Goal: Task Accomplishment & Management: Manage account settings

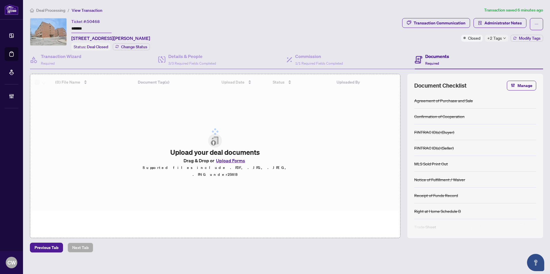
drag, startPoint x: 88, startPoint y: 28, endPoint x: 22, endPoint y: 20, distance: 67.2
click at [53, 24] on div "Ticket #: 50468 ******* 305-4064 Lawrence Ave, Toronto, Ontario M1E 4V6, Canada…" at bounding box center [215, 34] width 370 height 33
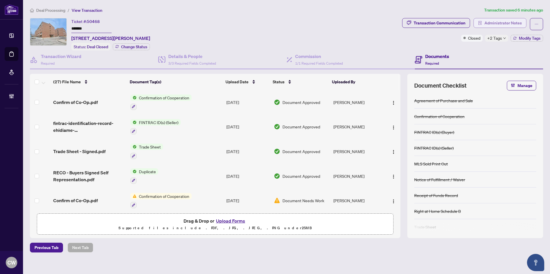
click at [504, 23] on span "Administrator Notes" at bounding box center [503, 22] width 37 height 9
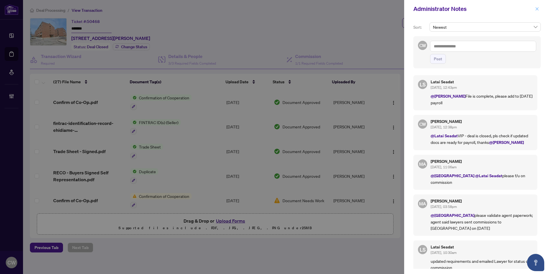
click at [538, 10] on icon "close" at bounding box center [537, 8] width 3 height 3
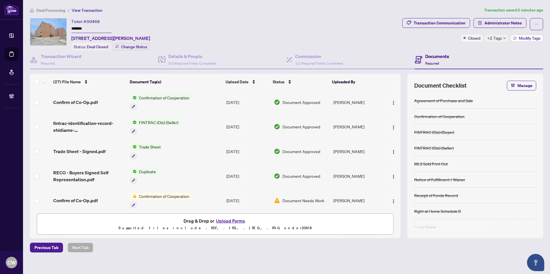
click at [521, 38] on span "Modify Tags" at bounding box center [530, 38] width 22 height 4
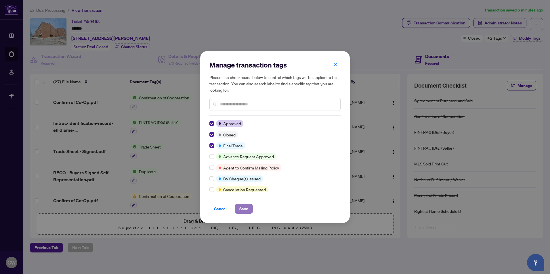
click at [244, 210] on span "Save" at bounding box center [243, 209] width 9 height 9
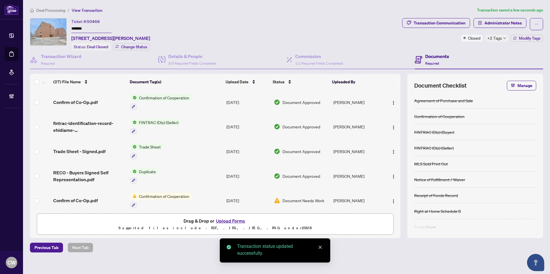
click at [91, 148] on span "Trade Sheet - Signed.pdf" at bounding box center [79, 151] width 52 height 7
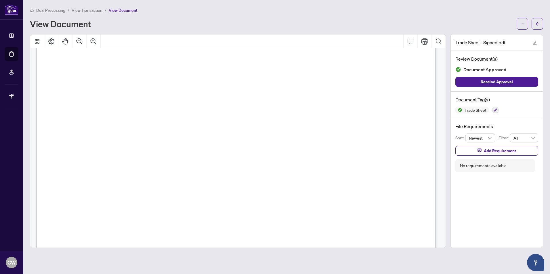
scroll to position [201, 0]
click at [538, 20] on span "button" at bounding box center [537, 23] width 4 height 9
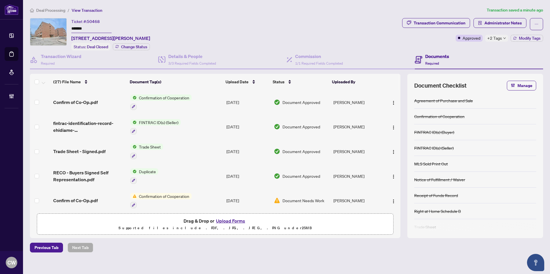
click at [238, 220] on button "Upload Forms" at bounding box center [230, 221] width 33 height 7
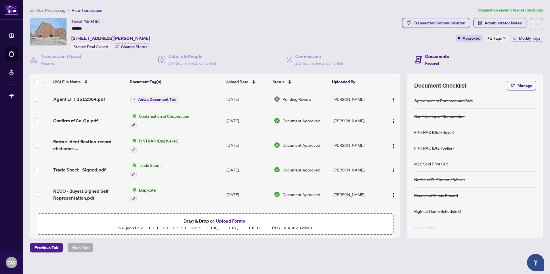
click at [166, 99] on span "Add a Document Tag" at bounding box center [157, 100] width 38 height 4
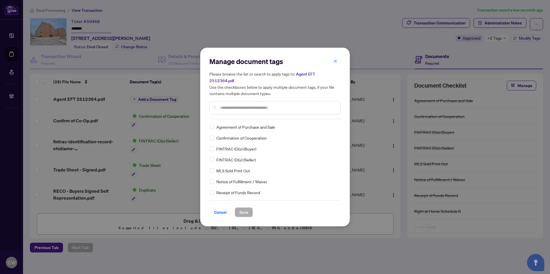
click at [270, 106] on input "text" at bounding box center [278, 108] width 116 height 6
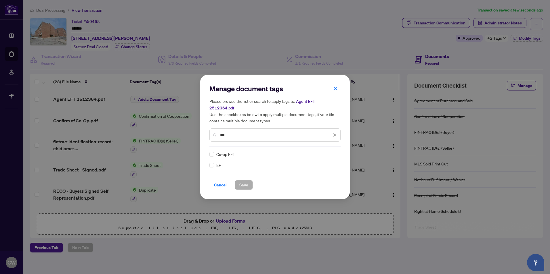
type input "***"
click at [334, 153] on icon at bounding box center [334, 154] width 3 height 2
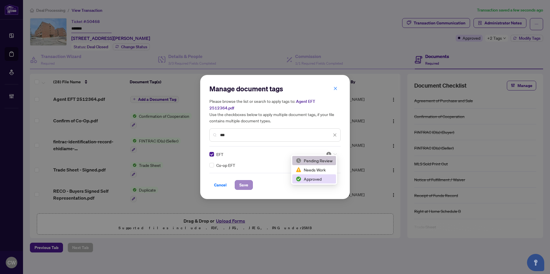
drag, startPoint x: 321, startPoint y: 179, endPoint x: 240, endPoint y: 186, distance: 81.8
click at [311, 179] on div "Approved" at bounding box center [314, 179] width 37 height 6
drag, startPoint x: 250, startPoint y: 179, endPoint x: 298, endPoint y: 167, distance: 48.6
click at [251, 180] on button "Save" at bounding box center [244, 185] width 18 height 10
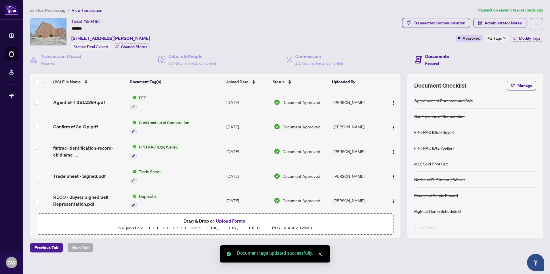
click at [392, 98] on button "button" at bounding box center [393, 102] width 9 height 9
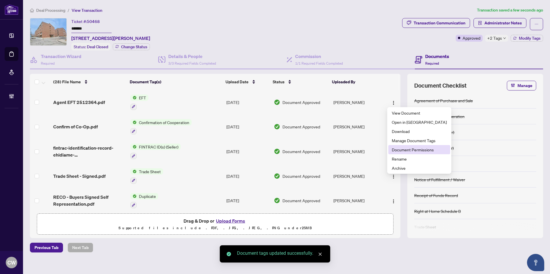
click at [405, 150] on span "Document Permissions" at bounding box center [419, 150] width 55 height 6
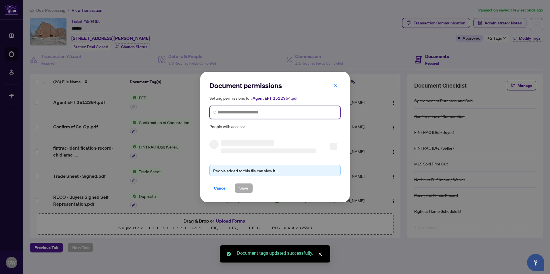
click at [273, 110] on input "search" at bounding box center [277, 113] width 119 height 6
paste input "**********"
type input "**********"
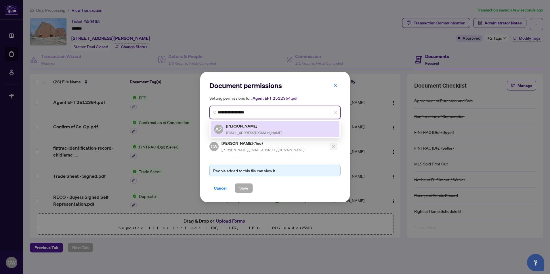
click at [241, 130] on div "Anne Zid annezid@gmail.com" at bounding box center [254, 129] width 56 height 13
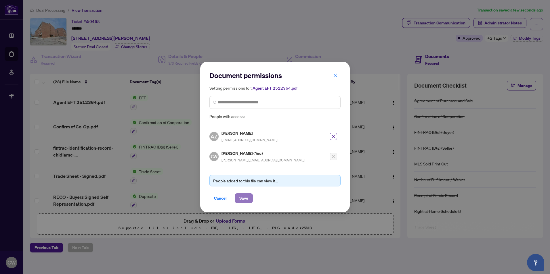
click at [243, 201] on span "Save" at bounding box center [243, 198] width 9 height 9
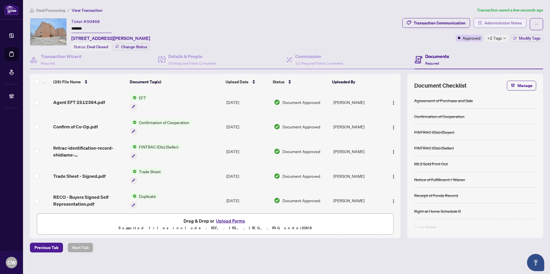
click at [509, 20] on span "Administrator Notes" at bounding box center [503, 22] width 37 height 9
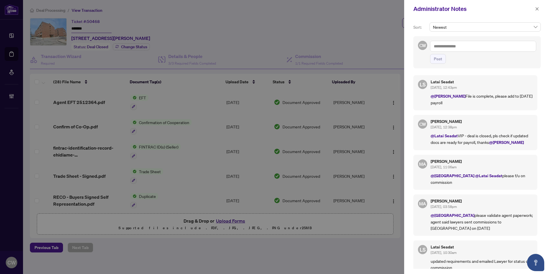
click at [453, 45] on textarea at bounding box center [483, 46] width 106 height 11
paste textarea "**********"
type textarea "**********"
drag, startPoint x: 439, startPoint y: 60, endPoint x: 504, endPoint y: 52, distance: 64.7
click at [439, 60] on span "Post" at bounding box center [438, 58] width 8 height 9
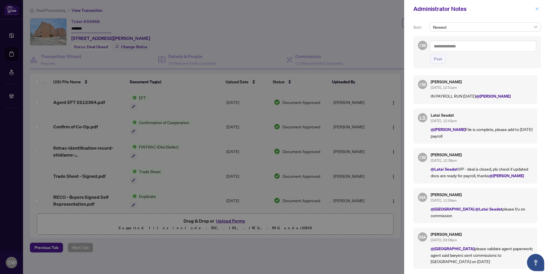
click at [539, 9] on icon "close" at bounding box center [537, 9] width 4 height 4
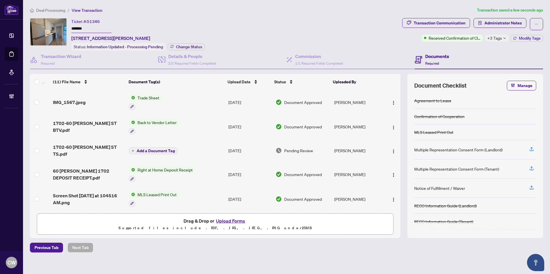
drag, startPoint x: 91, startPoint y: 26, endPoint x: 60, endPoint y: 24, distance: 31.8
click at [60, 24] on div "Ticket #: 51346 ******* [STREET_ADDRESS][PERSON_NAME] Status: Information Updat…" at bounding box center [215, 34] width 370 height 33
click at [503, 23] on span "Administrator Notes" at bounding box center [503, 22] width 37 height 9
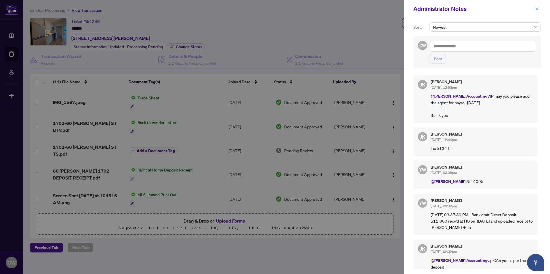
click at [537, 8] on icon "close" at bounding box center [537, 9] width 4 height 4
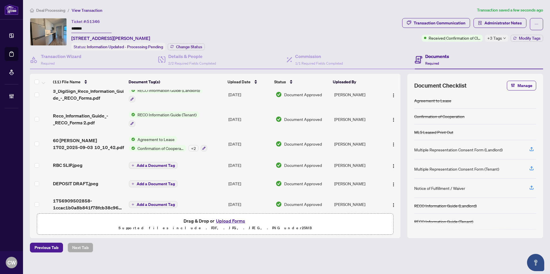
scroll to position [131, 0]
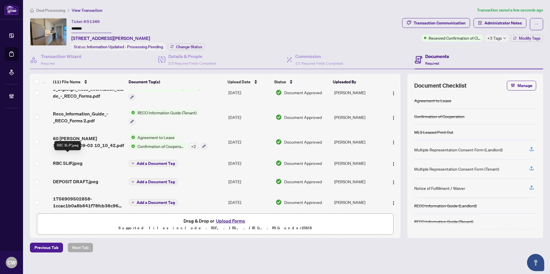
click at [65, 160] on span "RBC SLIP.jpeg" at bounding box center [68, 163] width 30 height 7
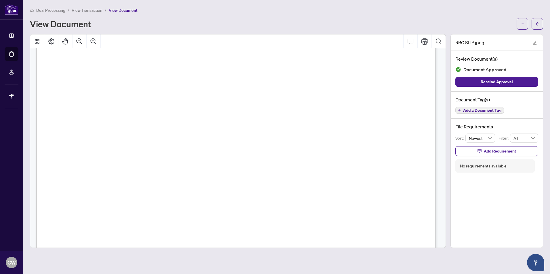
scroll to position [144, 0]
click at [540, 24] on button "button" at bounding box center [538, 24] width 12 height 12
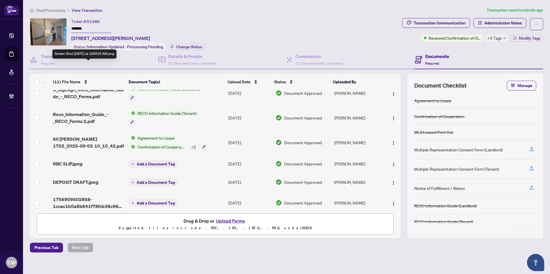
scroll to position [131, 0]
click at [81, 178] on span "DEPOSIT DRAFT.jpeg" at bounding box center [75, 181] width 45 height 7
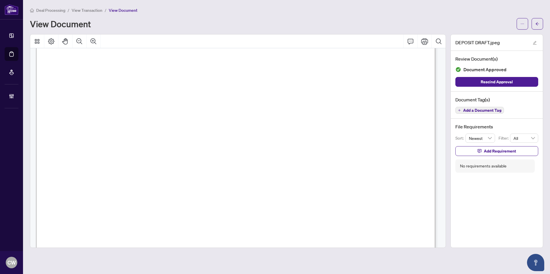
scroll to position [144, 0]
click at [533, 23] on button "button" at bounding box center [538, 24] width 12 height 12
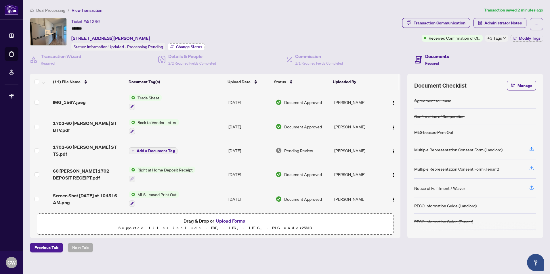
click at [190, 43] on button "Change Status" at bounding box center [186, 46] width 37 height 7
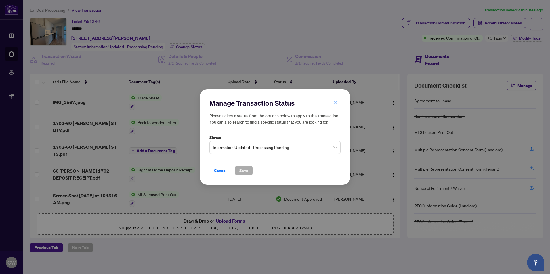
click at [270, 148] on span "Information Updated - Processing Pending" at bounding box center [275, 147] width 124 height 11
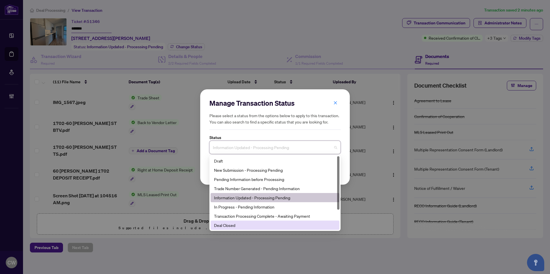
click at [233, 226] on div "Deal Closed" at bounding box center [275, 225] width 122 height 6
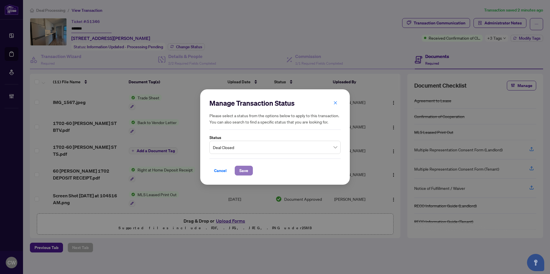
click at [240, 169] on span "Save" at bounding box center [243, 170] width 9 height 9
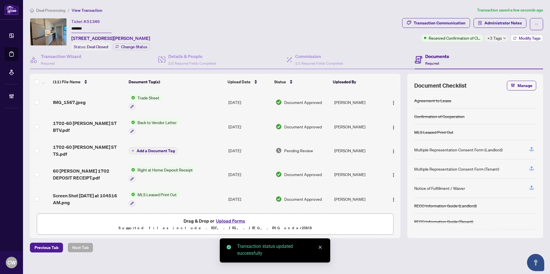
click at [519, 37] on span "Modify Tags" at bounding box center [530, 38] width 22 height 4
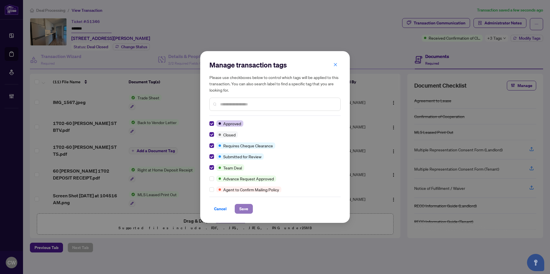
click at [247, 210] on span "Save" at bounding box center [243, 209] width 9 height 9
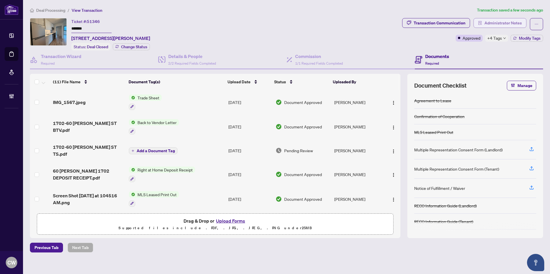
click at [502, 24] on span "Administrator Notes" at bounding box center [503, 22] width 37 height 9
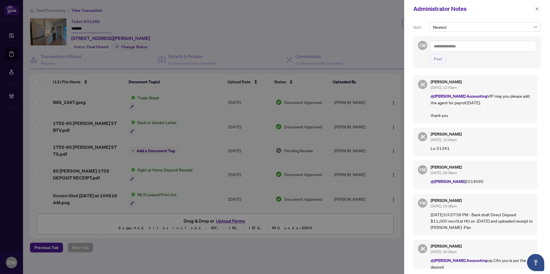
click at [469, 47] on textarea at bounding box center [483, 46] width 106 height 11
paste textarea "**********"
click at [433, 46] on textarea "**********" at bounding box center [483, 46] width 106 height 11
type textarea "**********"
click at [439, 58] on span "Post" at bounding box center [438, 58] width 8 height 9
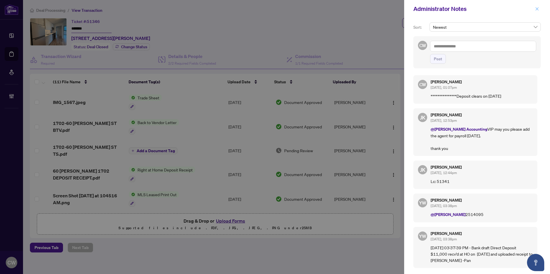
click at [536, 8] on icon "close" at bounding box center [537, 9] width 4 height 4
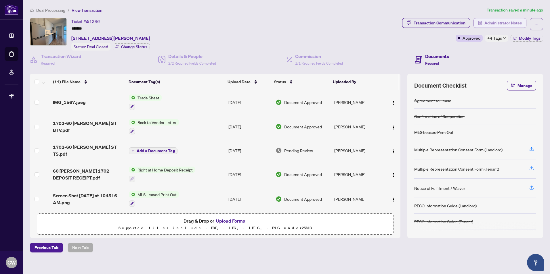
click at [497, 22] on span "Administrator Notes" at bounding box center [503, 22] width 37 height 9
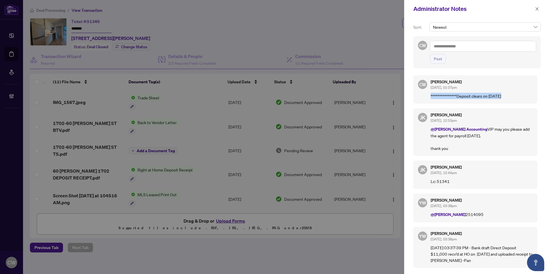
drag, startPoint x: 509, startPoint y: 96, endPoint x: 419, endPoint y: 101, distance: 89.3
click at [419, 101] on div "**********" at bounding box center [475, 89] width 124 height 28
copy p "**********"
click at [538, 9] on icon "close" at bounding box center [537, 9] width 4 height 4
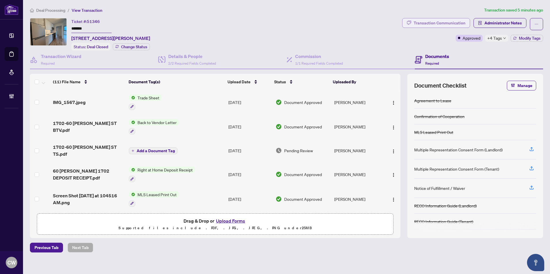
click at [445, 21] on div "Transaction Communication" at bounding box center [440, 22] width 52 height 9
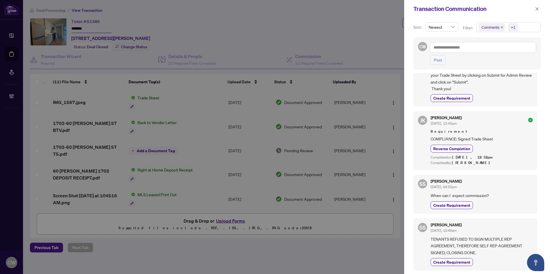
scroll to position [1, 0]
click at [501, 28] on icon "close" at bounding box center [502, 27] width 3 height 3
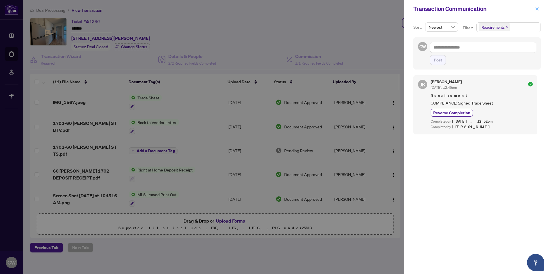
click at [536, 10] on icon "close" at bounding box center [537, 9] width 4 height 4
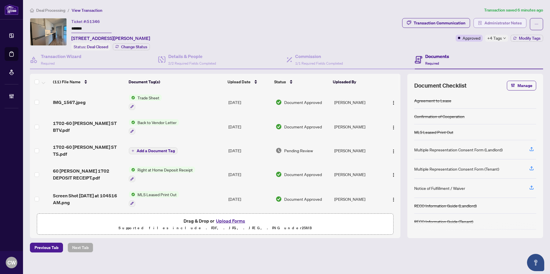
click at [499, 22] on span "Administrator Notes" at bounding box center [503, 22] width 37 height 9
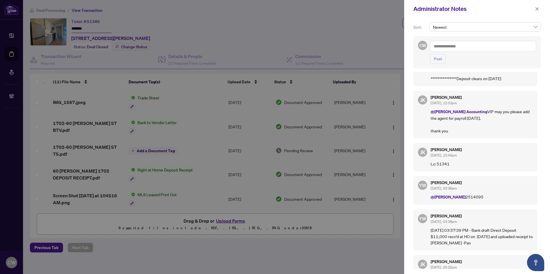
scroll to position [32, 0]
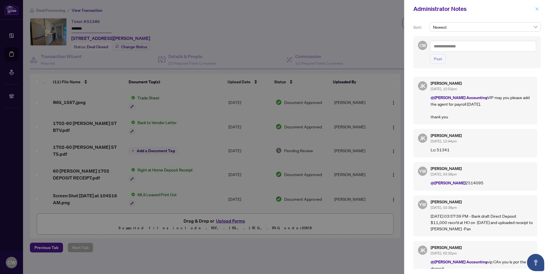
click at [536, 9] on icon "close" at bounding box center [537, 9] width 4 height 4
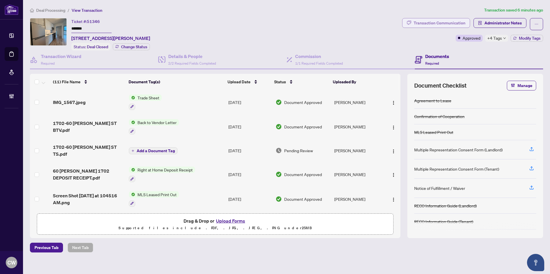
click at [455, 24] on div "Transaction Communication" at bounding box center [440, 22] width 52 height 9
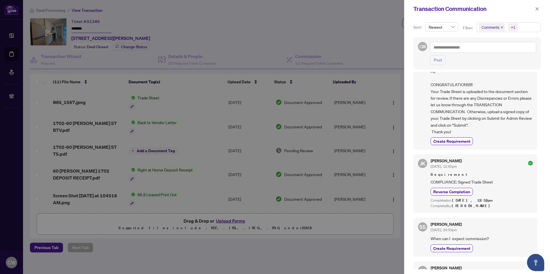
scroll to position [140, 0]
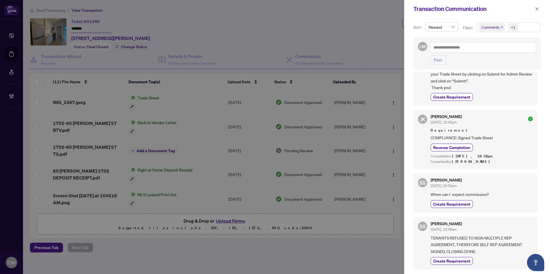
drag, startPoint x: 537, startPoint y: 11, endPoint x: 497, endPoint y: 76, distance: 76.3
click at [537, 11] on icon "close" at bounding box center [537, 9] width 4 height 4
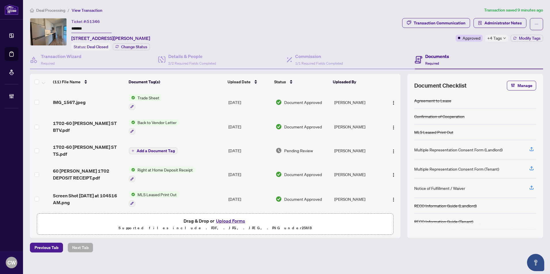
drag, startPoint x: 479, startPoint y: 115, endPoint x: 228, endPoint y: 47, distance: 259.2
click at [478, 115] on div "Confirmation of Cooperation" at bounding box center [475, 117] width 122 height 16
drag, startPoint x: 84, startPoint y: 31, endPoint x: 93, endPoint y: 30, distance: 8.5
click at [85, 31] on div "Deal Closed" at bounding box center [91, 34] width 23 height 9
click at [96, 28] on input "*******" at bounding box center [91, 29] width 40 height 8
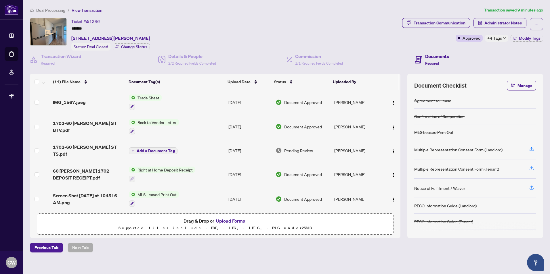
drag, startPoint x: 94, startPoint y: 28, endPoint x: 61, endPoint y: 27, distance: 33.1
click at [61, 27] on div "Ticket #: 51346 ******* [STREET_ADDRESS][PERSON_NAME] Status: Deal Closed Chang…" at bounding box center [215, 34] width 370 height 33
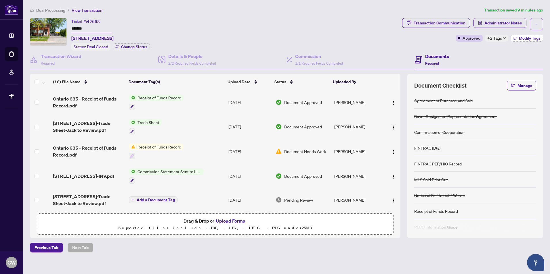
click at [527, 37] on span "Modify Tags" at bounding box center [530, 38] width 22 height 4
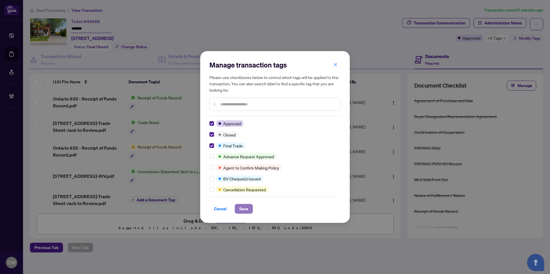
click at [239, 211] on span "Save" at bounding box center [243, 209] width 9 height 9
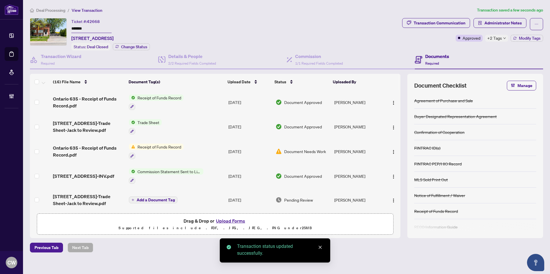
click at [497, 25] on span "Administrator Notes" at bounding box center [503, 22] width 37 height 9
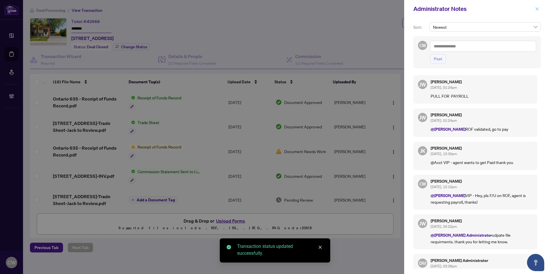
click at [538, 9] on icon "close" at bounding box center [537, 8] width 3 height 3
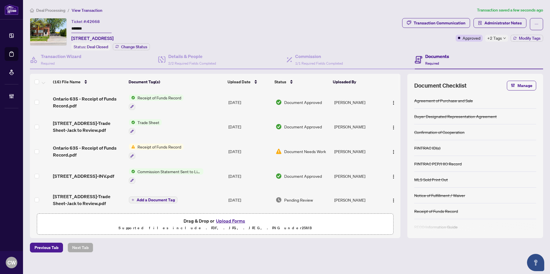
drag, startPoint x: 87, startPoint y: 28, endPoint x: 58, endPoint y: 26, distance: 29.4
click at [58, 26] on div "Ticket #: 42668 ******* 714 Dunlop St, Whitby, Ontario L1N 1V6, Canada Status: …" at bounding box center [215, 34] width 370 height 33
click at [92, 128] on span "714 Dunlop St W-Trade Sheet-Jack to Review.pdf" at bounding box center [88, 127] width 71 height 14
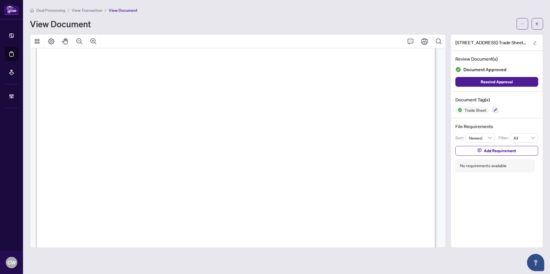
scroll to position [173, 0]
click at [537, 25] on icon "arrow-left" at bounding box center [537, 23] width 3 height 3
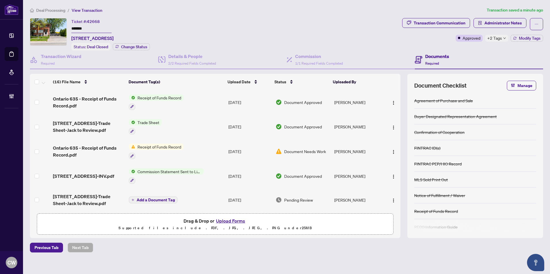
click at [236, 219] on button "Upload Forms" at bounding box center [230, 221] width 33 height 7
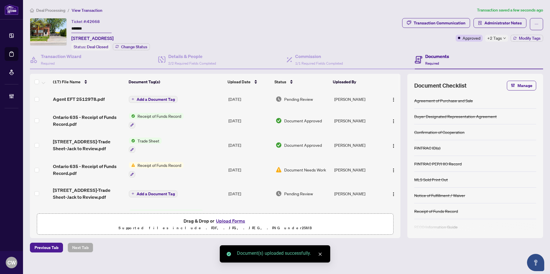
click at [155, 98] on span "Add a Document Tag" at bounding box center [156, 100] width 38 height 4
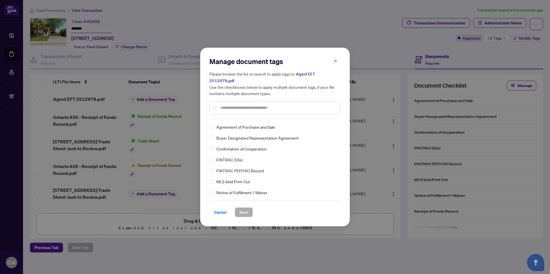
click at [256, 107] on input "text" at bounding box center [278, 108] width 116 height 6
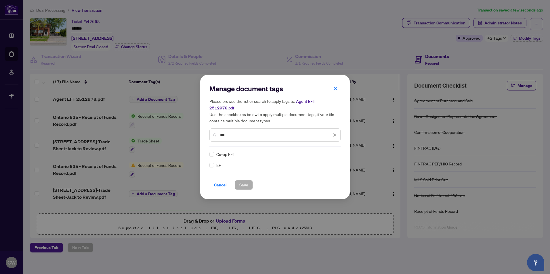
type input "***"
click at [332, 148] on div "Manage document tags Please browse the list or search to apply tags to: Agent E…" at bounding box center [274, 137] width 131 height 106
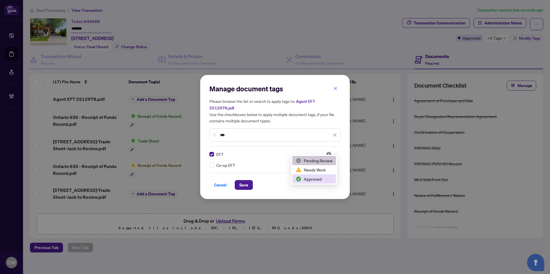
drag, startPoint x: 317, startPoint y: 179, endPoint x: 295, endPoint y: 180, distance: 22.7
click at [316, 180] on div "Approved" at bounding box center [314, 179] width 37 height 6
click at [241, 181] on span "Save" at bounding box center [243, 185] width 9 height 9
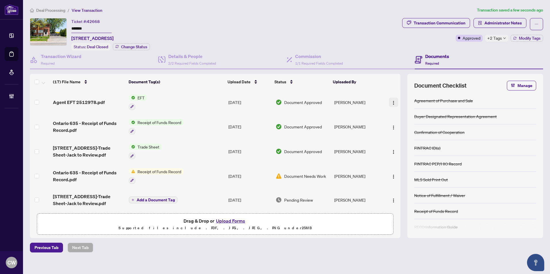
click at [391, 102] on img "button" at bounding box center [393, 103] width 5 height 5
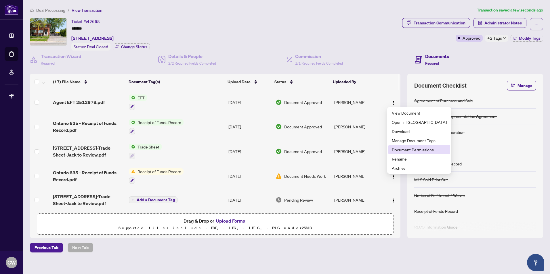
click at [411, 149] on span "Document Permissions" at bounding box center [419, 150] width 55 height 6
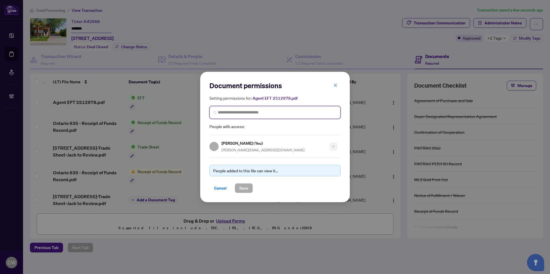
click at [287, 115] on input "search" at bounding box center [277, 113] width 119 height 6
paste input "**********"
type input "**********"
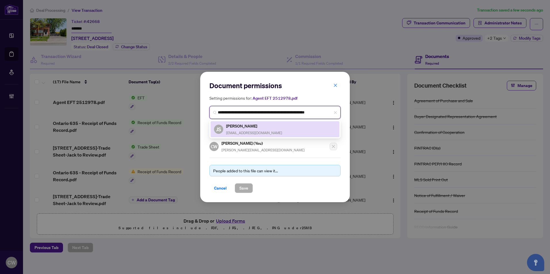
click at [259, 127] on h5 "Jack Sidhu" at bounding box center [254, 126] width 56 height 7
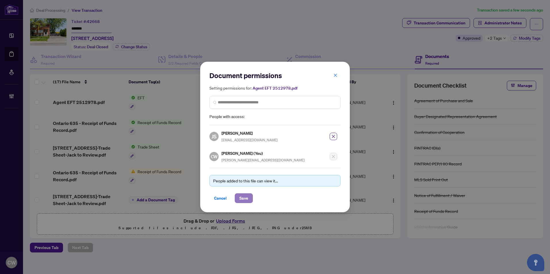
click at [241, 197] on span "Save" at bounding box center [243, 198] width 9 height 9
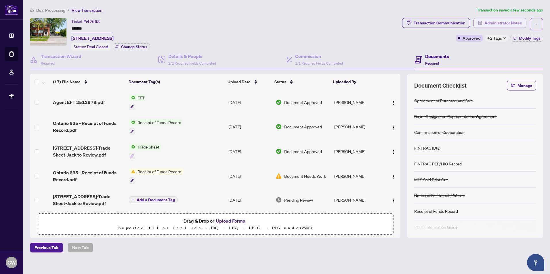
click at [494, 22] on span "Administrator Notes" at bounding box center [503, 22] width 37 height 9
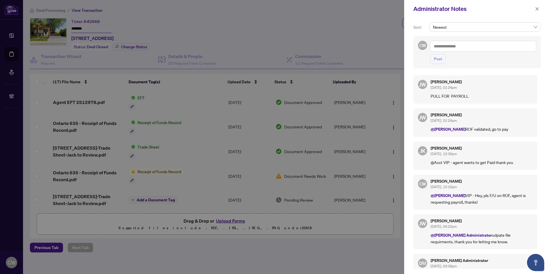
click at [446, 44] on textarea at bounding box center [483, 46] width 106 height 11
paste textarea "**********"
type textarea "**********"
click at [439, 58] on span "Post" at bounding box center [438, 58] width 8 height 9
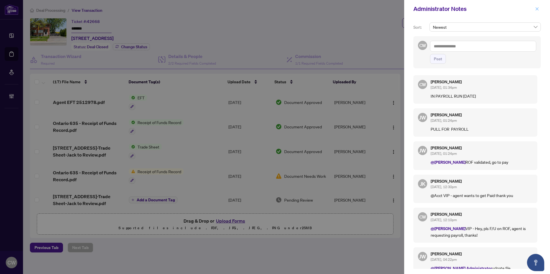
click at [536, 8] on icon "close" at bounding box center [537, 8] width 3 height 3
